Goal: Information Seeking & Learning: Learn about a topic

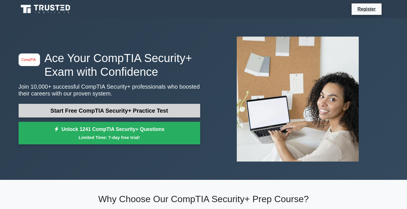
click at [161, 106] on link "Start Free CompTIA Security+ Practice Test" at bounding box center [109, 111] width 181 height 14
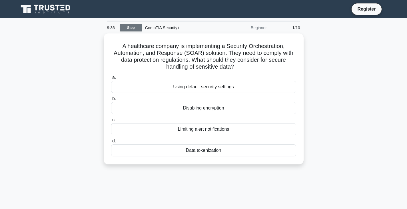
click at [130, 30] on link "Stop" at bounding box center [130, 27] width 21 height 7
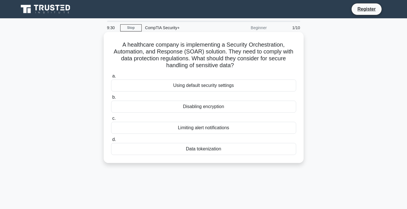
click at [221, 151] on div "Data tokenization" at bounding box center [203, 149] width 185 height 12
click at [111, 141] on input "d. Data tokenization" at bounding box center [111, 140] width 0 height 4
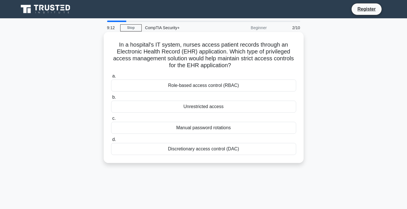
click at [200, 86] on div "Role-based access control (RBAC)" at bounding box center [203, 85] width 185 height 12
click at [111, 78] on input "a. Role-based access control (RBAC)" at bounding box center [111, 76] width 0 height 4
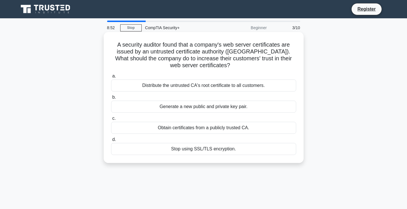
click at [226, 128] on div "Obtain certificates from a publicly trusted CA." at bounding box center [203, 128] width 185 height 12
click at [111, 120] on input "c. Obtain certificates from a publicly trusted CA." at bounding box center [111, 118] width 0 height 4
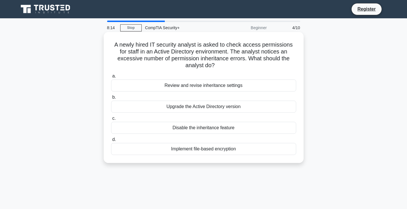
click at [232, 85] on div "Review and revise inheritance settings" at bounding box center [203, 85] width 185 height 12
click at [111, 78] on input "a. Review and revise inheritance settings" at bounding box center [111, 76] width 0 height 4
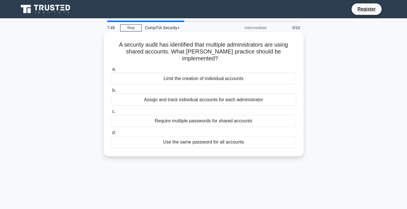
click at [259, 94] on div "Assign and track individual accounts for each administrator" at bounding box center [203, 100] width 185 height 12
click at [111, 92] on input "b. Assign and track individual accounts for each administrator" at bounding box center [111, 90] width 0 height 4
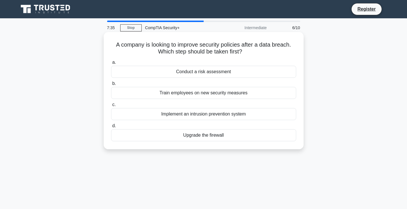
click at [255, 69] on div "Conduct a risk assessment" at bounding box center [203, 72] width 185 height 12
click at [111, 64] on input "a. Conduct a risk assessment" at bounding box center [111, 62] width 0 height 4
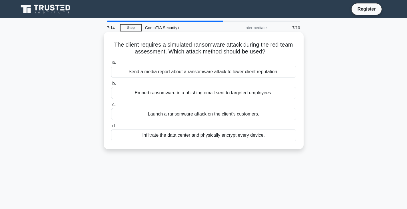
click at [198, 92] on div "Embed ransomware in a phishing email sent to targeted employees." at bounding box center [203, 93] width 185 height 12
click at [111, 85] on input "b. Embed ransomware in a phishing email sent to targeted employees." at bounding box center [111, 84] width 0 height 4
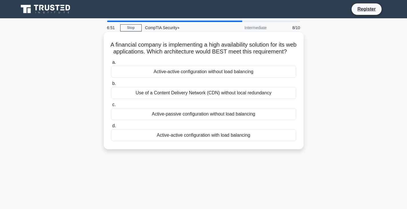
click at [243, 141] on div "Active-active configuration with load balancing" at bounding box center [203, 135] width 185 height 12
click at [111, 128] on input "d. Active-active configuration with load balancing" at bounding box center [111, 126] width 0 height 4
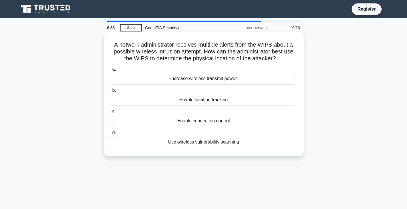
click at [251, 143] on div "Use wireless vulnerability scanning" at bounding box center [203, 142] width 185 height 12
click at [111, 134] on input "d. Use wireless vulnerability scanning" at bounding box center [111, 133] width 0 height 4
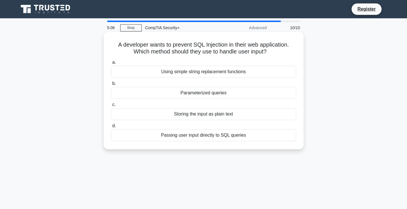
click at [219, 95] on div "Parameterized queries" at bounding box center [203, 93] width 185 height 12
click at [111, 85] on input "b. Parameterized queries" at bounding box center [111, 84] width 0 height 4
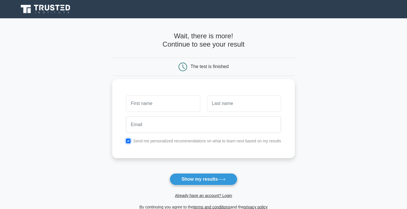
click at [128, 142] on input "checkbox" at bounding box center [128, 140] width 5 height 5
checkbox input "false"
click at [205, 182] on button "Show my results" at bounding box center [202, 179] width 67 height 12
click at [177, 97] on input "text" at bounding box center [163, 103] width 74 height 17
type input "Anthony"
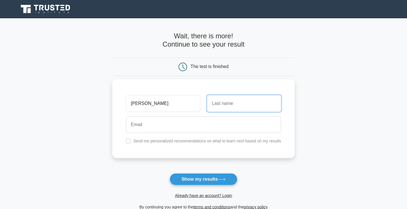
click at [207, 104] on input "text" at bounding box center [244, 103] width 74 height 17
type input "Figueroa"
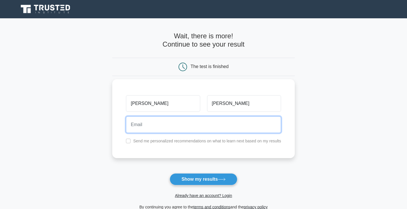
click at [207, 129] on input "email" at bounding box center [203, 124] width 155 height 17
type input "anthonyfigueroa445@gmail.com"
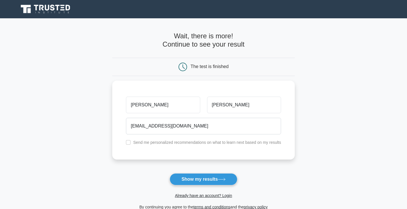
click at [207, 181] on button "Show my results" at bounding box center [202, 179] width 67 height 12
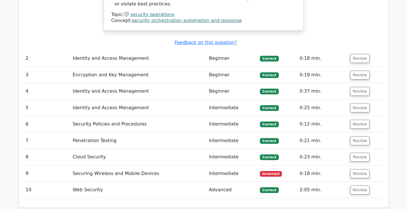
scroll to position [656, 0]
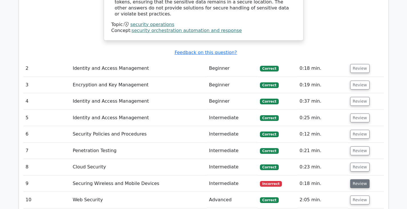
click at [361, 179] on button "Review" at bounding box center [359, 183] width 19 height 9
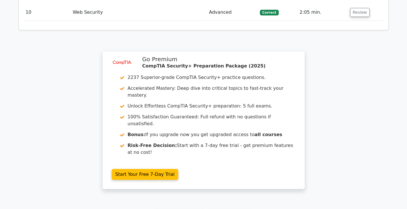
scroll to position [1132, 0]
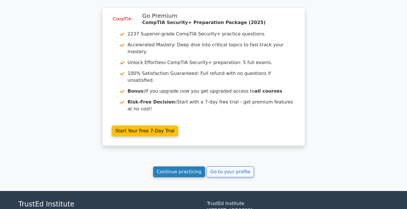
click at [184, 166] on link "Continue practicing" at bounding box center [179, 171] width 52 height 11
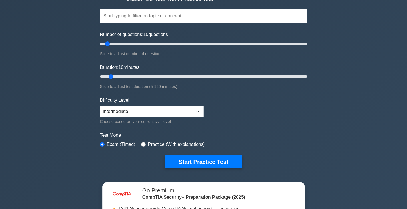
scroll to position [57, 0]
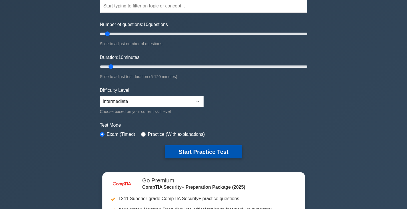
click at [227, 150] on button "Start Practice Test" at bounding box center [203, 151] width 77 height 13
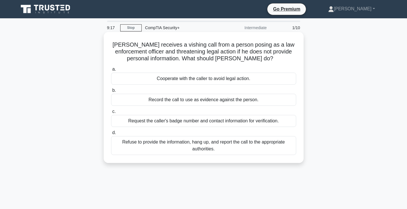
click at [248, 144] on div "Refuse to provide the information, hang up, and report the call to the appropri…" at bounding box center [203, 145] width 185 height 19
click at [111, 134] on input "d. Refuse to provide the information, hang up, and report the call to the appro…" at bounding box center [111, 133] width 0 height 4
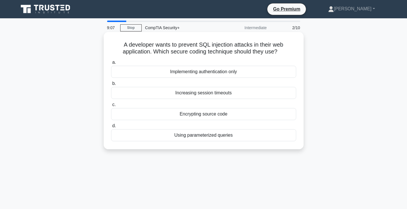
click at [224, 137] on div "Using parameterized queries" at bounding box center [203, 135] width 185 height 12
click at [111, 128] on input "d. Using parameterized queries" at bounding box center [111, 126] width 0 height 4
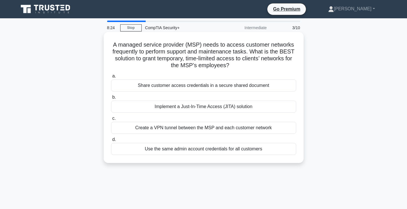
click at [229, 127] on div "Create a VPN tunnel between the MSP and each customer network" at bounding box center [203, 128] width 185 height 12
click at [111, 120] on input "c. Create a VPN tunnel between the MSP and each customer network" at bounding box center [111, 118] width 0 height 4
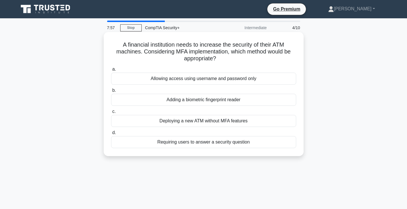
click at [223, 102] on div "Adding a biometric fingerprint reader" at bounding box center [203, 100] width 185 height 12
click at [111, 92] on input "b. Adding a biometric fingerprint reader" at bounding box center [111, 90] width 0 height 4
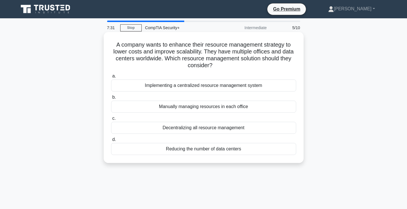
click at [236, 85] on div "Implementing a centralized resource management system" at bounding box center [203, 85] width 185 height 12
click at [111, 78] on input "a. Implementing a centralized resource management system" at bounding box center [111, 76] width 0 height 4
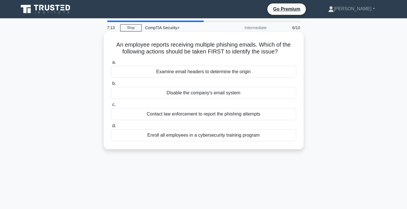
click at [207, 70] on div "Examine email headers to determine the origin" at bounding box center [203, 72] width 185 height 12
click at [111, 64] on input "a. Examine email headers to determine the origin" at bounding box center [111, 62] width 0 height 4
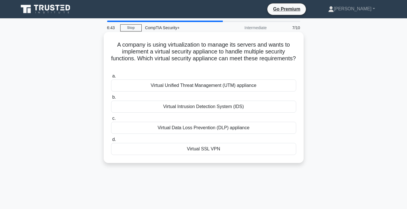
click at [213, 86] on div "Virtual Unified Threat Management (UTM) appliance" at bounding box center [203, 85] width 185 height 12
click at [111, 78] on input "a. Virtual Unified Threat Management (UTM) appliance" at bounding box center [111, 76] width 0 height 4
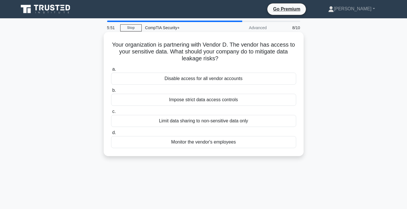
click at [241, 122] on div "Limit data sharing to non-sensitive data only" at bounding box center [203, 121] width 185 height 12
click at [111, 113] on input "c. Limit data sharing to non-sensitive data only" at bounding box center [111, 112] width 0 height 4
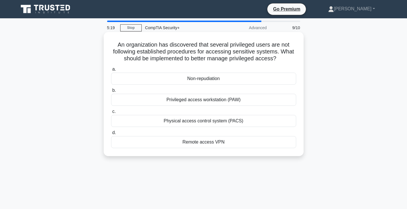
click at [201, 104] on div "Privileged access workstation (PAW)" at bounding box center [203, 100] width 185 height 12
click at [111, 92] on input "b. Privileged access workstation (PAW)" at bounding box center [111, 90] width 0 height 4
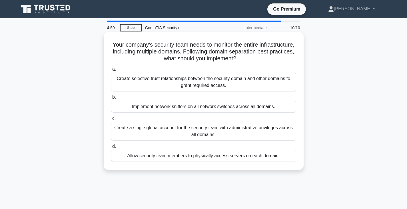
click at [234, 82] on div "Create selective trust relationships between the security domain and other doma…" at bounding box center [203, 81] width 185 height 19
click at [111, 71] on input "a. Create selective trust relationships between the security domain and other d…" at bounding box center [111, 69] width 0 height 4
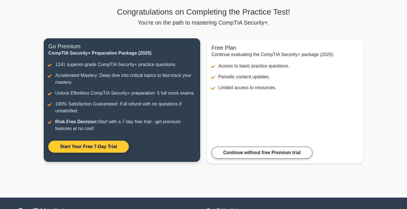
scroll to position [29, 0]
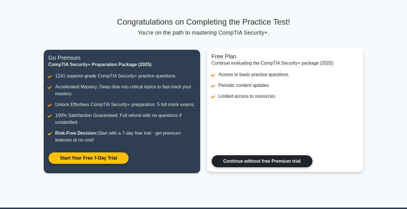
click at [249, 160] on link "Continue without free Premium trial" at bounding box center [261, 161] width 101 height 12
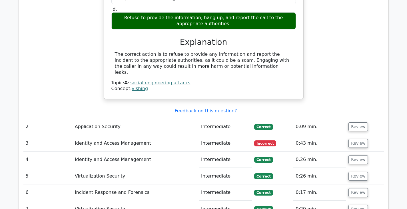
scroll to position [599, 0]
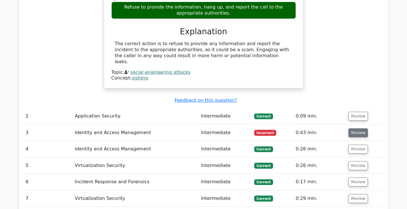
click at [360, 128] on button "Review" at bounding box center [357, 132] width 19 height 9
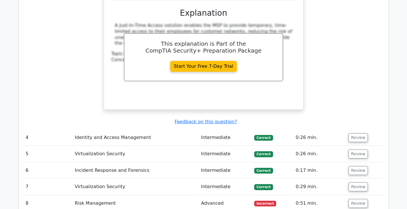
scroll to position [856, 0]
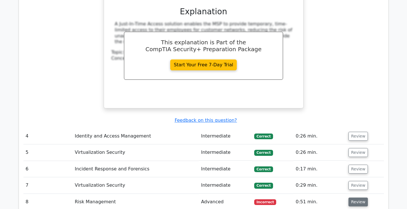
click at [362, 197] on button "Review" at bounding box center [357, 201] width 19 height 9
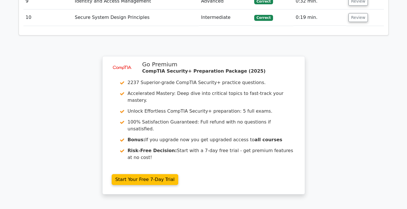
scroll to position [1312, 0]
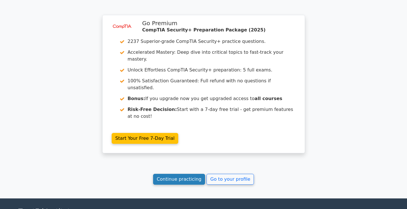
click at [186, 173] on link "Continue practicing" at bounding box center [179, 178] width 52 height 11
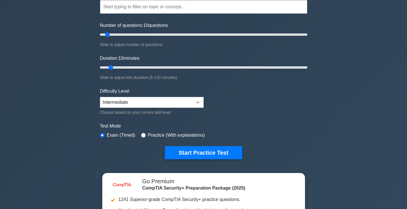
scroll to position [57, 0]
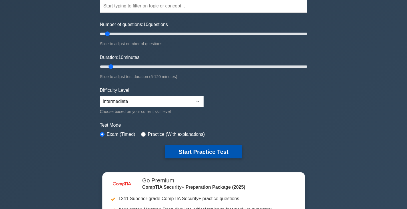
click at [208, 152] on button "Start Practice Test" at bounding box center [203, 151] width 77 height 13
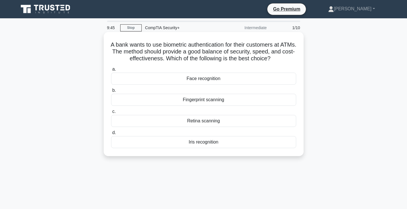
click at [217, 78] on div "Face recognition" at bounding box center [203, 78] width 185 height 12
click at [111, 71] on input "a. Face recognition" at bounding box center [111, 69] width 0 height 4
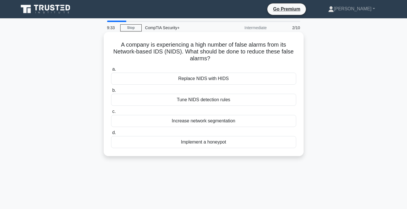
click at [231, 99] on div "Tune NIDS detection rules" at bounding box center [203, 100] width 185 height 12
click at [111, 92] on input "b. Tune NIDS detection rules" at bounding box center [111, 90] width 0 height 4
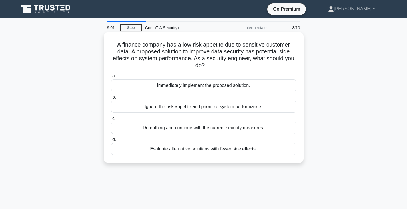
click at [222, 150] on div "Evaluate alternative solutions with fewer side effects." at bounding box center [203, 149] width 185 height 12
click at [111, 141] on input "d. Evaluate alternative solutions with fewer side effects." at bounding box center [111, 140] width 0 height 4
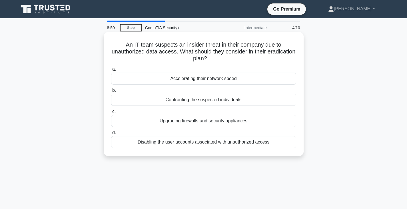
click at [222, 143] on div "Disabling the user accounts associated with unauthorized access" at bounding box center [203, 142] width 185 height 12
click at [111, 134] on input "d. Disabling the user accounts associated with unauthorized access" at bounding box center [111, 133] width 0 height 4
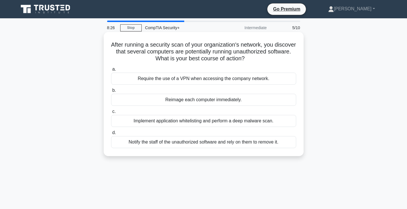
click at [239, 121] on div "Implement application whitelisting and perform a deep malware scan." at bounding box center [203, 121] width 185 height 12
click at [111, 113] on input "c. Implement application whitelisting and perform a deep malware scan." at bounding box center [111, 112] width 0 height 4
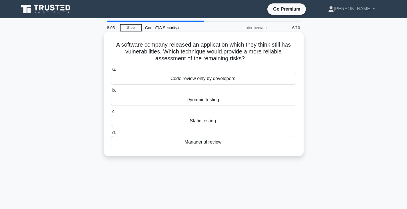
click at [209, 100] on div "Dynamic testing." at bounding box center [203, 100] width 185 height 12
click at [111, 92] on input "b. Dynamic testing." at bounding box center [111, 90] width 0 height 4
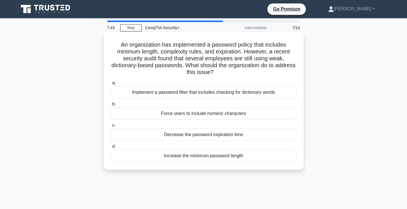
click at [224, 92] on div "Implement a password filter that includes checking for dictionary words" at bounding box center [203, 92] width 185 height 12
click at [111, 85] on input "a. Implement a password filter that includes checking for dictionary words" at bounding box center [111, 83] width 0 height 4
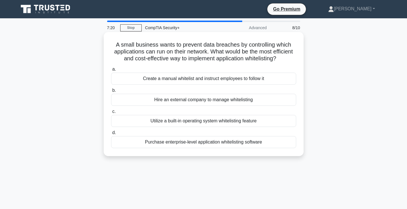
click at [214, 127] on div "Utilize a built-in operating system whitelisting feature" at bounding box center [203, 121] width 185 height 12
click at [111, 113] on input "c. Utilize a built-in operating system whitelisting feature" at bounding box center [111, 112] width 0 height 4
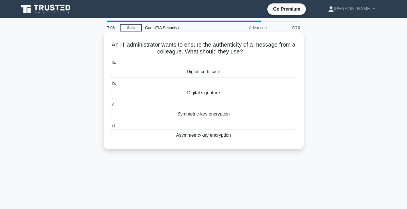
click at [214, 94] on div "Digital signature" at bounding box center [203, 93] width 185 height 12
click at [111, 85] on input "b. Digital signature" at bounding box center [111, 84] width 0 height 4
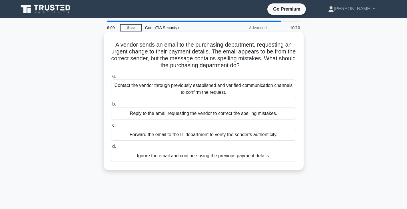
click at [197, 134] on div "Forward the email to the IT department to verify the sender’s authenticity." at bounding box center [203, 134] width 185 height 12
click at [111, 127] on input "c. Forward the email to the IT department to verify the sender’s authenticity." at bounding box center [111, 125] width 0 height 4
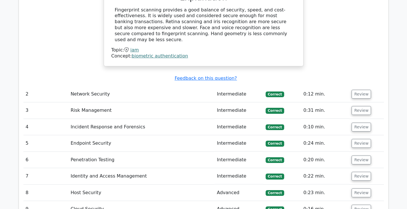
scroll to position [770, 0]
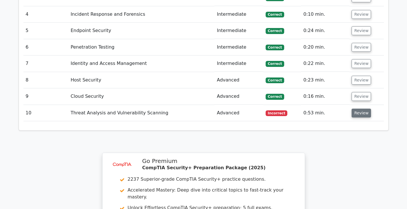
click at [361, 108] on button "Review" at bounding box center [360, 112] width 19 height 9
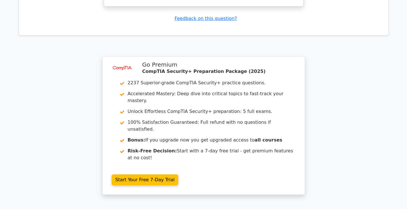
scroll to position [1165, 0]
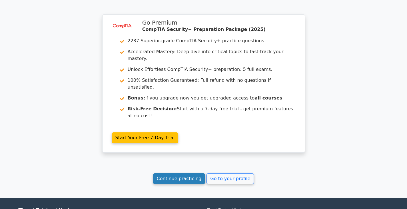
click at [183, 173] on link "Continue practicing" at bounding box center [179, 178] width 52 height 11
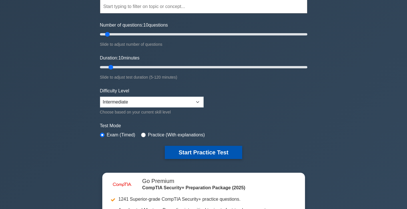
scroll to position [57, 0]
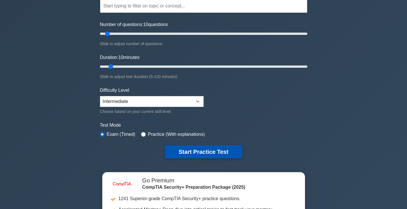
click at [228, 153] on button "Start Practice Test" at bounding box center [203, 151] width 77 height 13
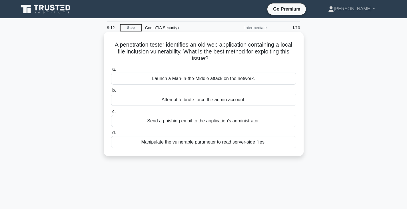
click at [236, 80] on div "Launch a Man-in-the-Middle attack on the network." at bounding box center [203, 78] width 185 height 12
click at [111, 71] on input "a. Launch a Man-in-the-Middle attack on the network." at bounding box center [111, 69] width 0 height 4
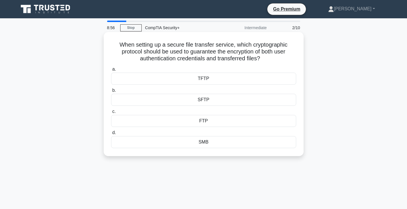
click at [226, 77] on div "TFTP" at bounding box center [203, 78] width 185 height 12
click at [111, 71] on input "a. TFTP" at bounding box center [111, 69] width 0 height 4
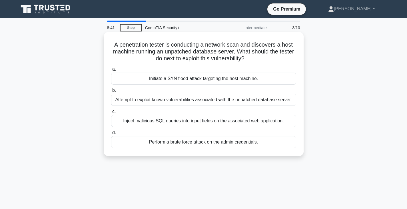
click at [225, 101] on div "Attempt to exploit known vulnerabilities associated with the unpatched database…" at bounding box center [203, 100] width 185 height 12
click at [111, 92] on input "b. Attempt to exploit known vulnerabilities associated with the unpatched datab…" at bounding box center [111, 90] width 0 height 4
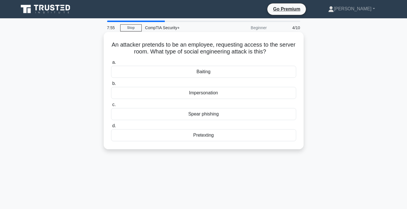
click at [249, 96] on div "Impersonation" at bounding box center [203, 93] width 185 height 12
click at [111, 85] on input "b. Impersonation" at bounding box center [111, 84] width 0 height 4
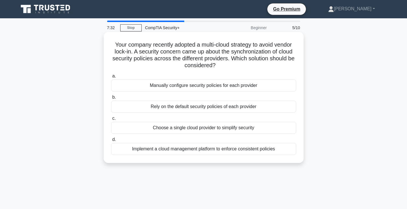
click at [241, 149] on div "Implement a cloud management platform to enforce consistent policies" at bounding box center [203, 149] width 185 height 12
click at [111, 141] on input "d. Implement a cloud management platform to enforce consistent policies" at bounding box center [111, 140] width 0 height 4
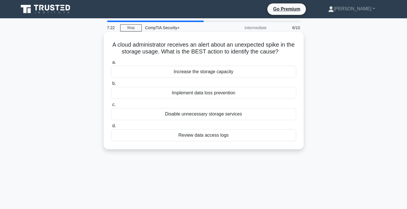
click at [239, 134] on div "Review data access logs" at bounding box center [203, 135] width 185 height 12
click at [111, 128] on input "d. Review data access logs" at bounding box center [111, 126] width 0 height 4
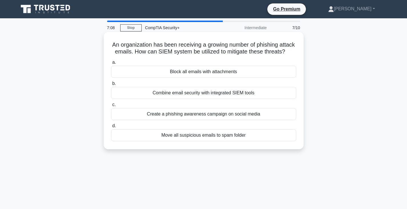
click at [223, 99] on div "Combine email security with integrated SIEM tools" at bounding box center [203, 93] width 185 height 12
click at [111, 85] on input "b. Combine email security with integrated SIEM tools" at bounding box center [111, 84] width 0 height 4
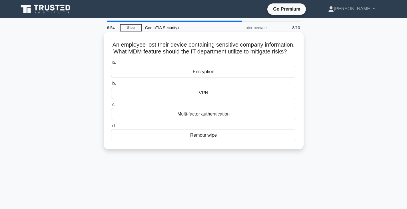
click at [218, 141] on div "Remote wipe" at bounding box center [203, 135] width 185 height 12
click at [111, 128] on input "d. Remote wipe" at bounding box center [111, 126] width 0 height 4
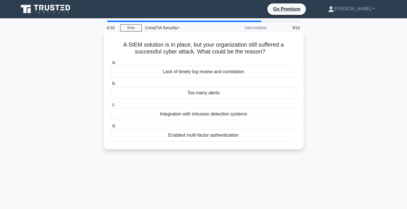
click at [212, 114] on div "Integration with intrusion detection systems" at bounding box center [203, 114] width 185 height 12
click at [111, 106] on input "c. Integration with intrusion detection systems" at bounding box center [111, 105] width 0 height 4
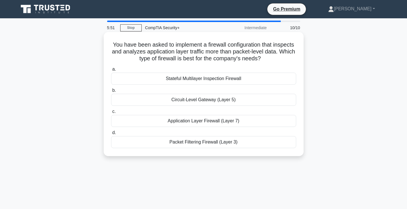
click at [209, 78] on div "Stateful Multilayer Inspection Firewall" at bounding box center [203, 78] width 185 height 12
click at [111, 71] on input "a. Stateful Multilayer Inspection Firewall" at bounding box center [111, 69] width 0 height 4
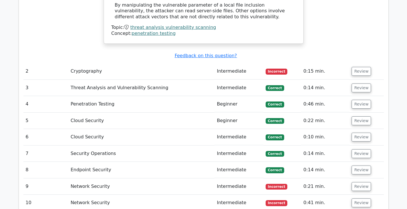
scroll to position [628, 0]
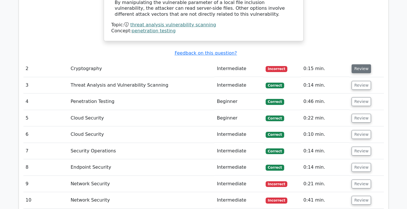
click at [361, 64] on button "Review" at bounding box center [360, 68] width 19 height 9
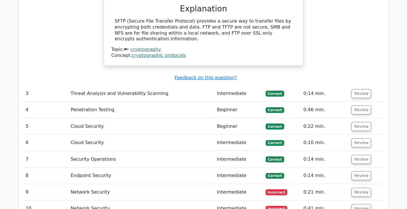
scroll to position [856, 0]
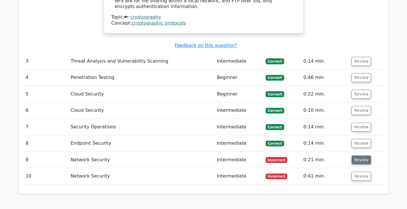
click at [359, 155] on button "Review" at bounding box center [360, 159] width 19 height 9
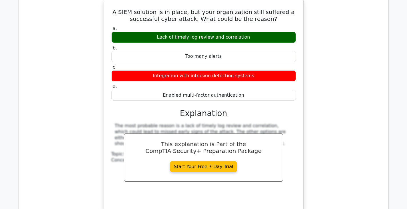
scroll to position [1084, 0]
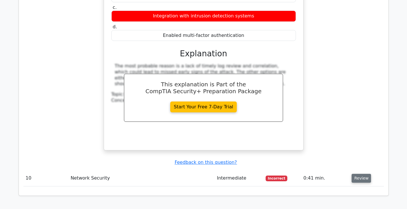
click at [362, 173] on button "Review" at bounding box center [360, 177] width 19 height 9
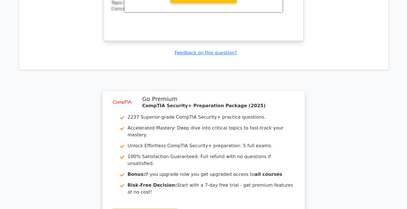
scroll to position [1537, 0]
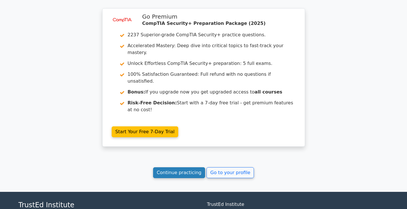
click at [187, 167] on link "Continue practicing" at bounding box center [179, 172] width 52 height 11
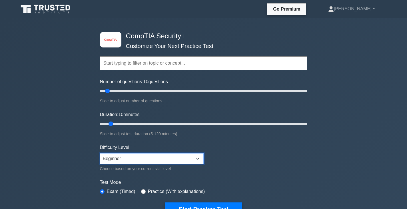
click at [187, 159] on select "Beginner Intermediate Expert" at bounding box center [152, 158] width 104 height 11
select select "intermediate"
click at [100, 153] on select "Beginner Intermediate Expert" at bounding box center [152, 158] width 104 height 11
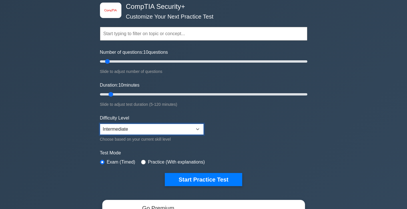
scroll to position [57, 0]
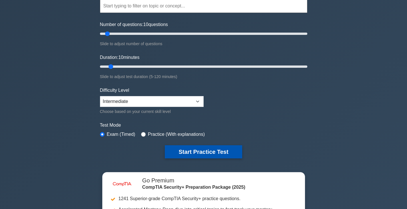
click at [220, 150] on button "Start Practice Test" at bounding box center [203, 151] width 77 height 13
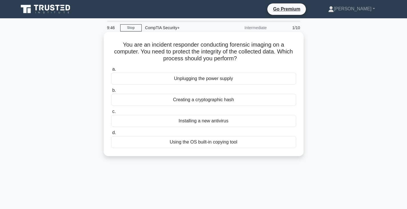
click at [217, 101] on div "Creating a cryptographic hash" at bounding box center [203, 100] width 185 height 12
click at [111, 92] on input "b. Creating a cryptographic hash" at bounding box center [111, 90] width 0 height 4
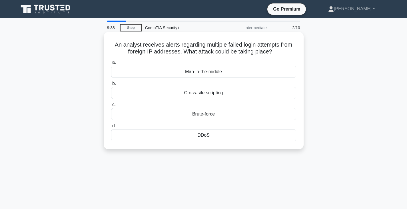
click at [233, 115] on div "Brute-force" at bounding box center [203, 114] width 185 height 12
click at [111, 106] on input "c. Brute-force" at bounding box center [111, 105] width 0 height 4
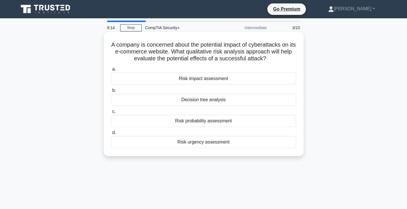
click at [229, 80] on div "Risk impact assessment" at bounding box center [203, 78] width 185 height 12
click at [111, 71] on input "a. Risk impact assessment" at bounding box center [111, 69] width 0 height 4
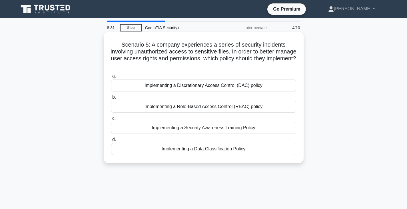
click at [266, 105] on div "Implementing a Role-Based Access Control (RBAC) policy" at bounding box center [203, 106] width 185 height 12
click at [111, 99] on input "b. Implementing a Role-Based Access Control (RBAC) policy" at bounding box center [111, 97] width 0 height 4
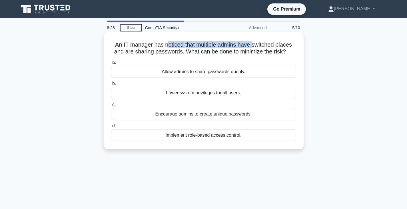
drag, startPoint x: 167, startPoint y: 45, endPoint x: 253, endPoint y: 47, distance: 85.9
click at [253, 47] on h5 "An IT manager has noticed that multiple admins have switched places and are sha…" at bounding box center [203, 48] width 186 height 14
click at [300, 50] on div "An IT manager has noticed that multiple admins have switched places and are sha…" at bounding box center [203, 90] width 195 height 112
click at [197, 138] on div "Implement role-based access control." at bounding box center [203, 135] width 185 height 12
click at [111, 128] on input "d. Implement role-based access control." at bounding box center [111, 126] width 0 height 4
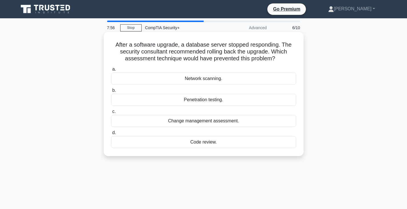
click at [248, 141] on div "Code review." at bounding box center [203, 142] width 185 height 12
click at [111, 134] on input "d. Code review." at bounding box center [111, 133] width 0 height 4
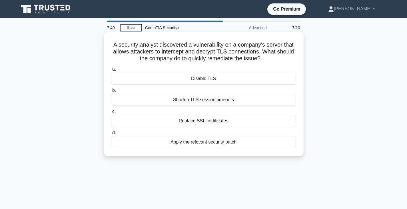
click at [231, 144] on div "Apply the relevant security patch" at bounding box center [203, 142] width 185 height 12
click at [111, 134] on input "d. Apply the relevant security patch" at bounding box center [111, 133] width 0 height 4
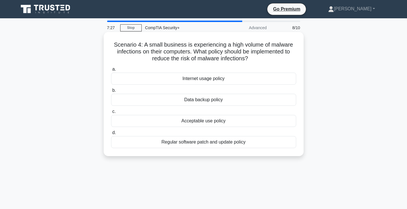
click at [211, 143] on div "Regular software patch and update policy" at bounding box center [203, 142] width 185 height 12
click at [111, 134] on input "d. Regular software patch and update policy" at bounding box center [111, 133] width 0 height 4
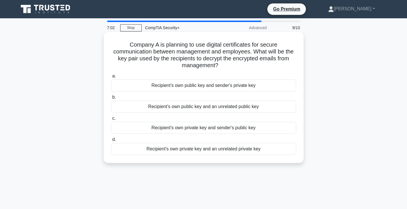
click at [218, 149] on div "Recipient's own private key and an unrelated private key" at bounding box center [203, 149] width 185 height 12
click at [111, 141] on input "d. Recipient's own private key and an unrelated private key" at bounding box center [111, 140] width 0 height 4
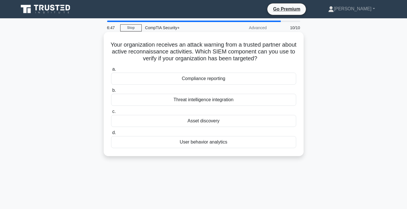
click at [207, 144] on div "User behavior analytics" at bounding box center [203, 142] width 185 height 12
click at [111, 134] on input "d. User behavior analytics" at bounding box center [111, 133] width 0 height 4
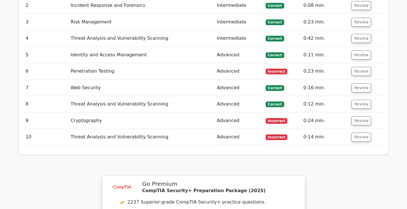
scroll to position [713, 0]
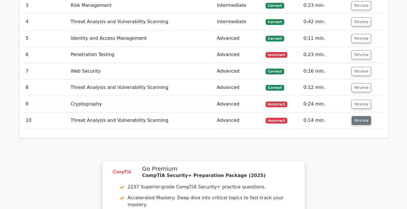
click at [361, 116] on button "Review" at bounding box center [360, 120] width 19 height 9
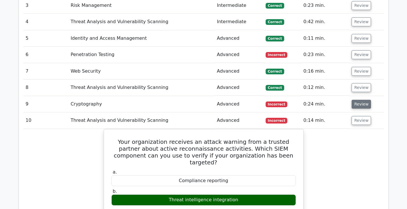
click at [352, 100] on button "Review" at bounding box center [360, 104] width 19 height 9
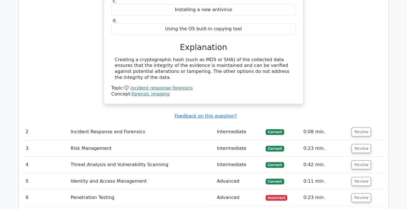
scroll to position [628, 0]
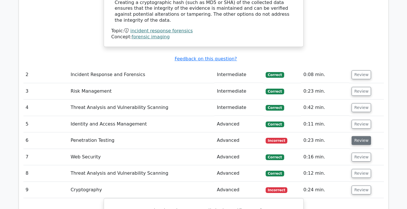
click at [364, 136] on button "Review" at bounding box center [360, 140] width 19 height 9
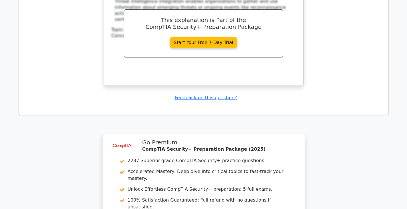
scroll to position [1541, 0]
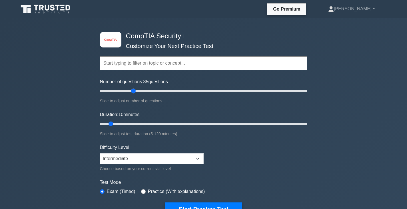
drag, startPoint x: 128, startPoint y: 92, endPoint x: 135, endPoint y: 89, distance: 7.7
click at [135, 89] on input "Number of questions: 35 questions" at bounding box center [203, 90] width 207 height 7
drag, startPoint x: 133, startPoint y: 91, endPoint x: 146, endPoint y: 89, distance: 13.0
type input "45"
click at [146, 89] on input "Number of questions: 45 questions" at bounding box center [203, 90] width 207 height 7
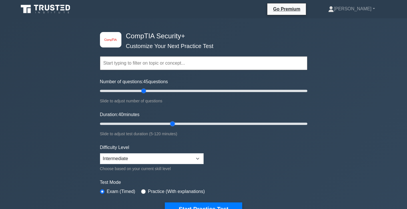
drag, startPoint x: 110, startPoint y: 121, endPoint x: 169, endPoint y: 127, distance: 59.1
type input "45"
click at [169, 127] on input "Duration: 40 minutes" at bounding box center [203, 123] width 207 height 7
drag, startPoint x: 144, startPoint y: 89, endPoint x: 190, endPoint y: 92, distance: 45.5
type input "90"
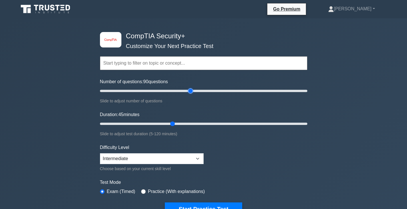
click at [190, 92] on input "Number of questions: 90 questions" at bounding box center [203, 90] width 207 height 7
drag, startPoint x: 170, startPoint y: 124, endPoint x: 249, endPoint y: 122, distance: 78.5
type input "90"
click at [249, 122] on input "Duration: 90 minutes" at bounding box center [203, 123] width 207 height 7
click at [152, 155] on select "Beginner Intermediate Expert" at bounding box center [152, 158] width 104 height 11
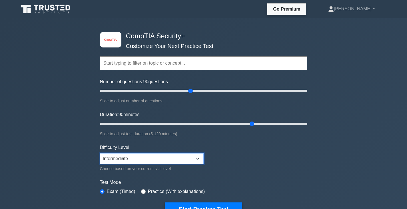
select select "expert"
click at [100, 153] on select "Beginner Intermediate Expert" at bounding box center [152, 158] width 104 height 11
click at [367, 12] on link "[PERSON_NAME]" at bounding box center [351, 8] width 74 height 11
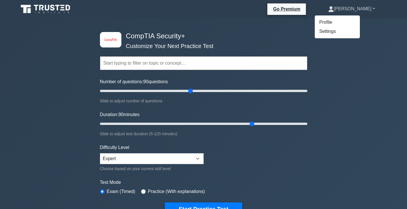
click at [367, 12] on link "[PERSON_NAME]" at bounding box center [351, 8] width 74 height 11
